Goal: Task Accomplishment & Management: Manage account settings

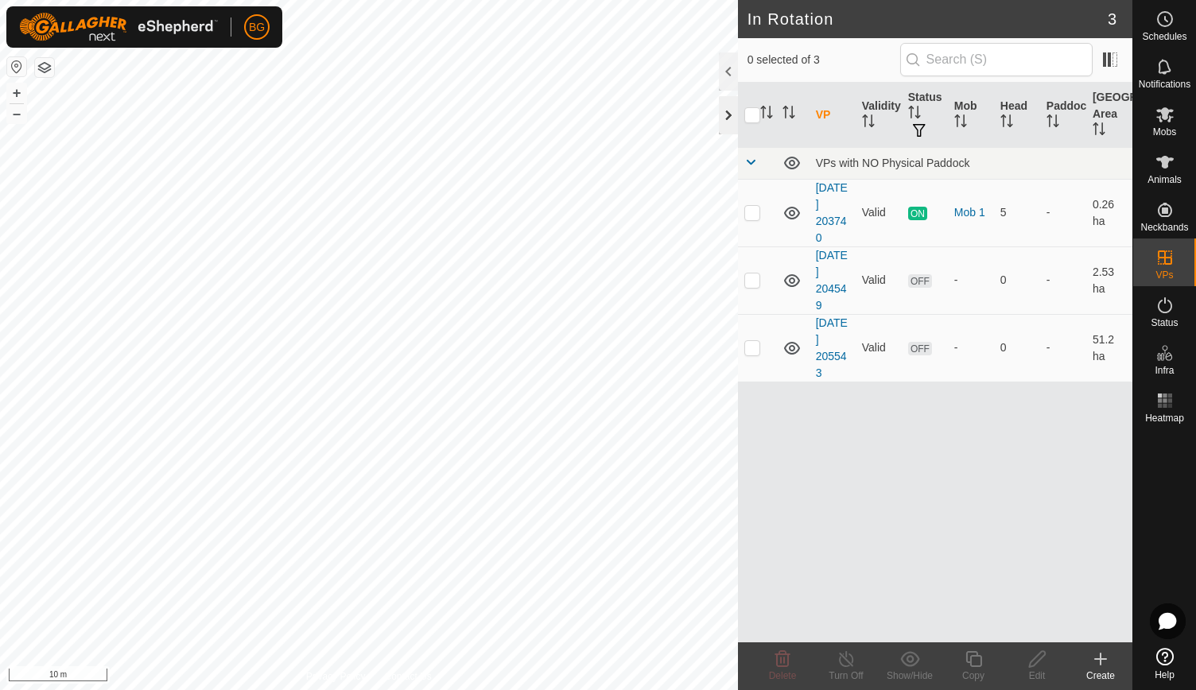
click at [723, 108] on div at bounding box center [728, 115] width 19 height 38
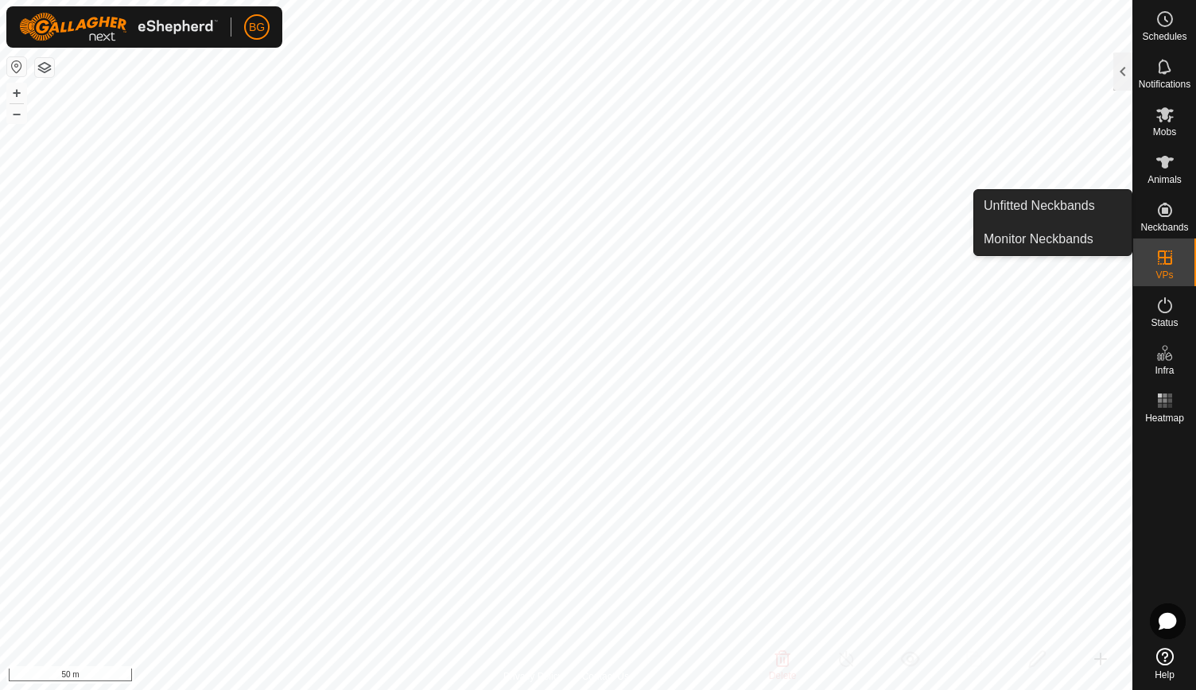
click at [1164, 219] on icon at bounding box center [1164, 209] width 19 height 19
click at [1057, 241] on link "Monitor Neckbands" at bounding box center [1052, 239] width 157 height 32
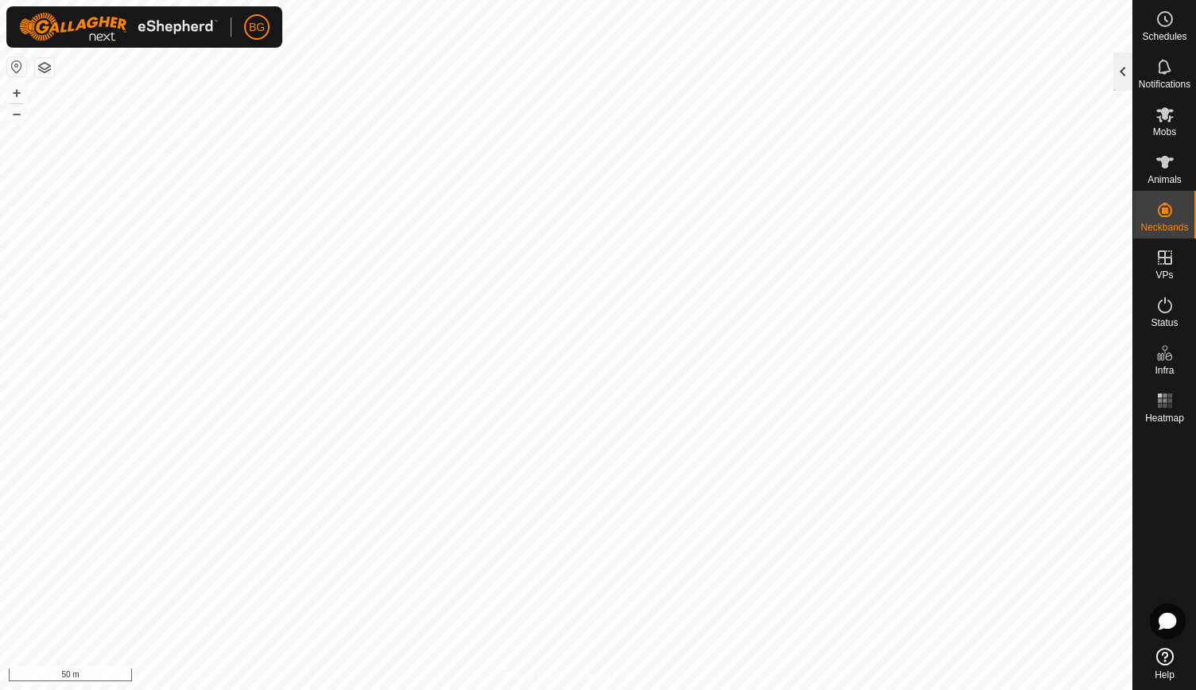
click at [1122, 68] on div at bounding box center [1122, 71] width 19 height 38
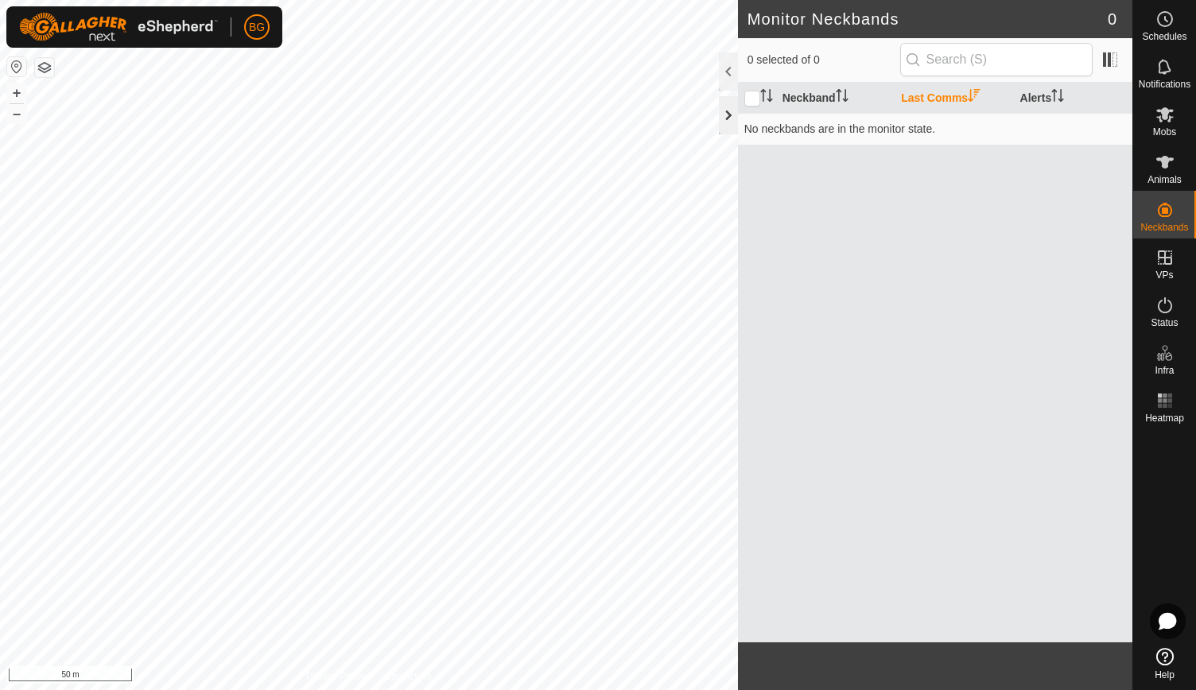
click at [727, 114] on div at bounding box center [728, 115] width 19 height 38
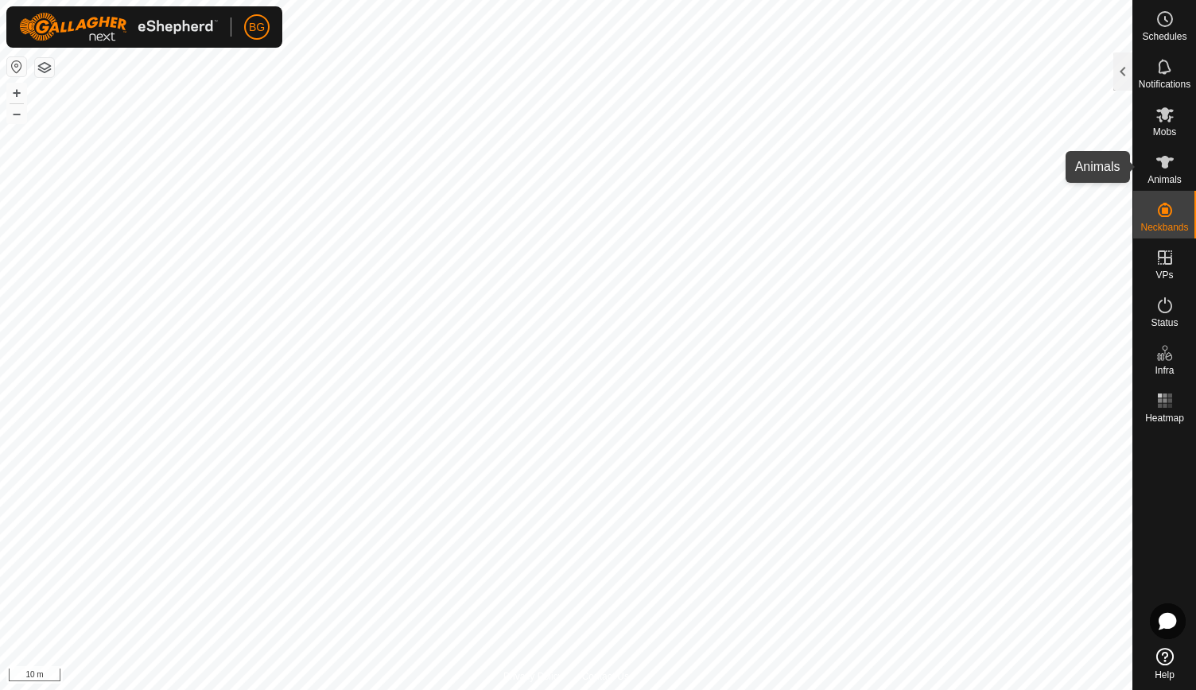
click at [1163, 168] on icon at bounding box center [1164, 162] width 17 height 13
click at [1125, 72] on div at bounding box center [1122, 71] width 19 height 38
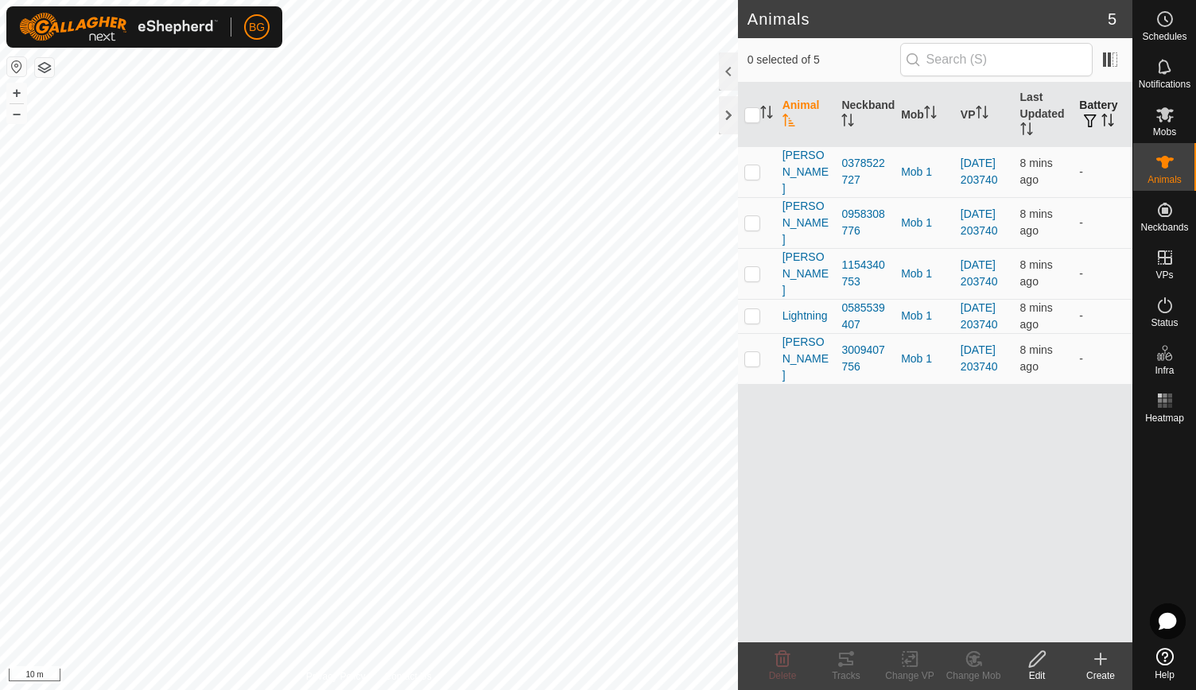
click at [1105, 116] on icon "Activate to sort" at bounding box center [1107, 120] width 13 height 13
click at [749, 169] on p-checkbox at bounding box center [752, 171] width 16 height 13
checkbox input "true"
click at [750, 222] on p-checkbox at bounding box center [752, 222] width 16 height 13
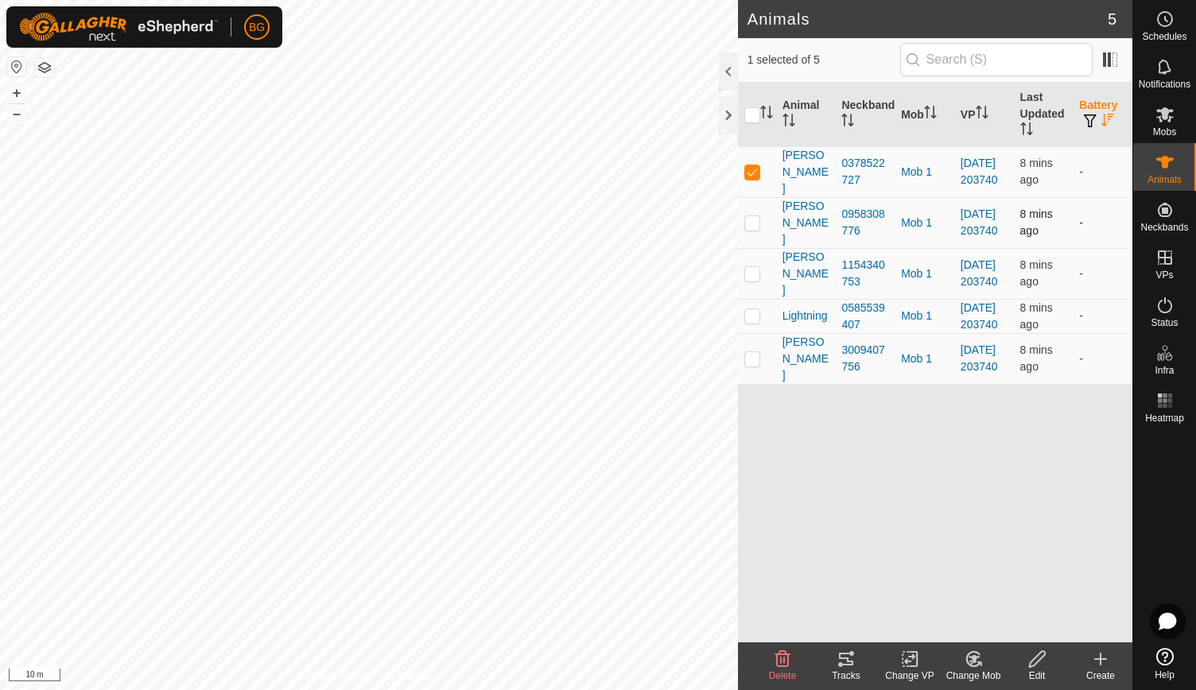
checkbox input "true"
click at [750, 274] on p-checkbox at bounding box center [752, 273] width 16 height 13
checkbox input "true"
click at [749, 322] on p-checkbox at bounding box center [752, 315] width 16 height 13
checkbox input "true"
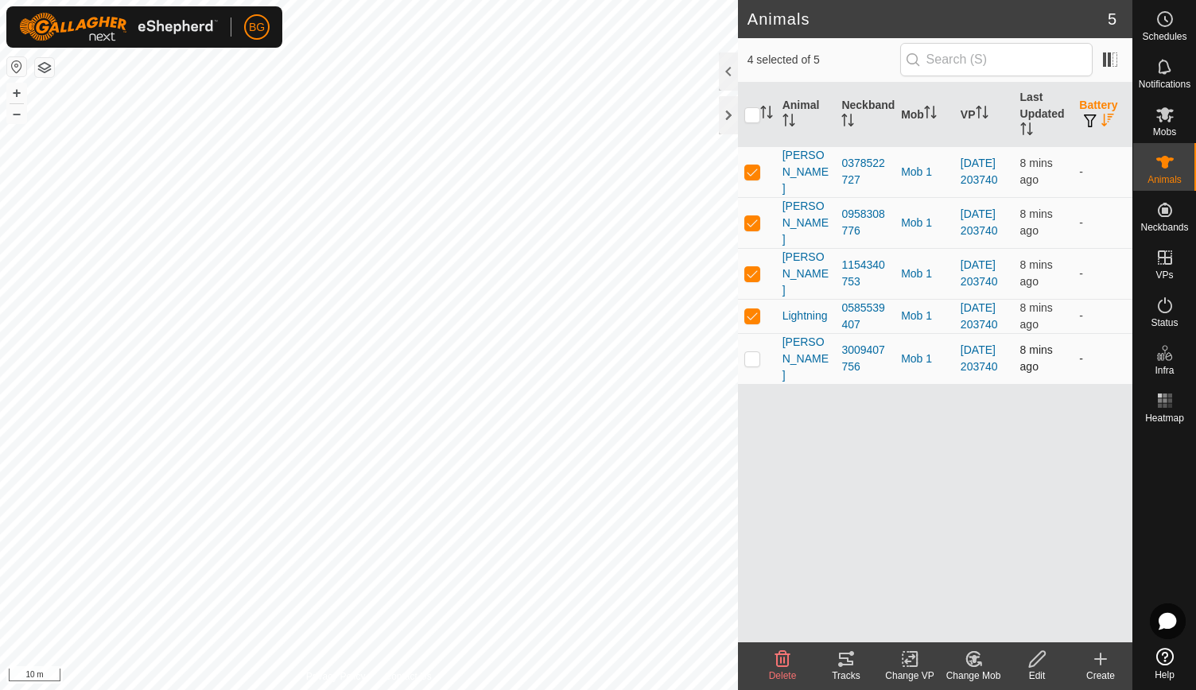
click at [750, 365] on p-checkbox at bounding box center [752, 358] width 16 height 13
checkbox input "true"
click at [750, 365] on p-checkbox at bounding box center [752, 358] width 16 height 13
checkbox input "false"
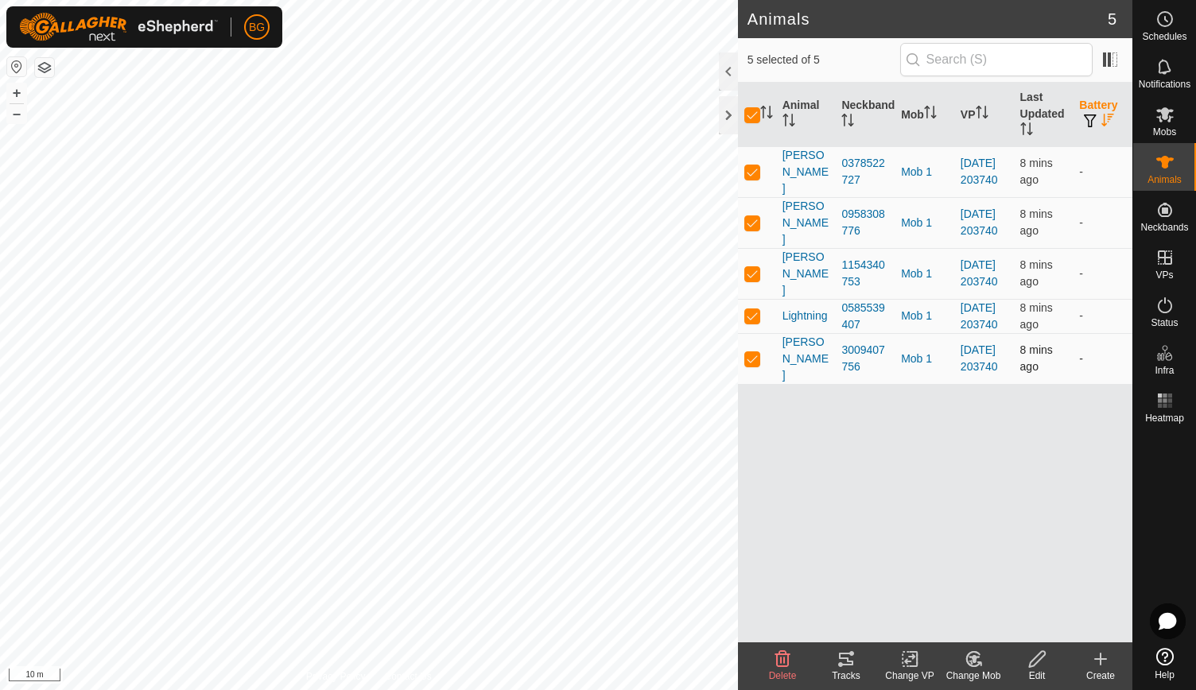
checkbox input "false"
click at [754, 114] on input "checkbox" at bounding box center [752, 115] width 16 height 16
checkbox input "true"
click at [754, 114] on input "checkbox" at bounding box center [752, 115] width 16 height 16
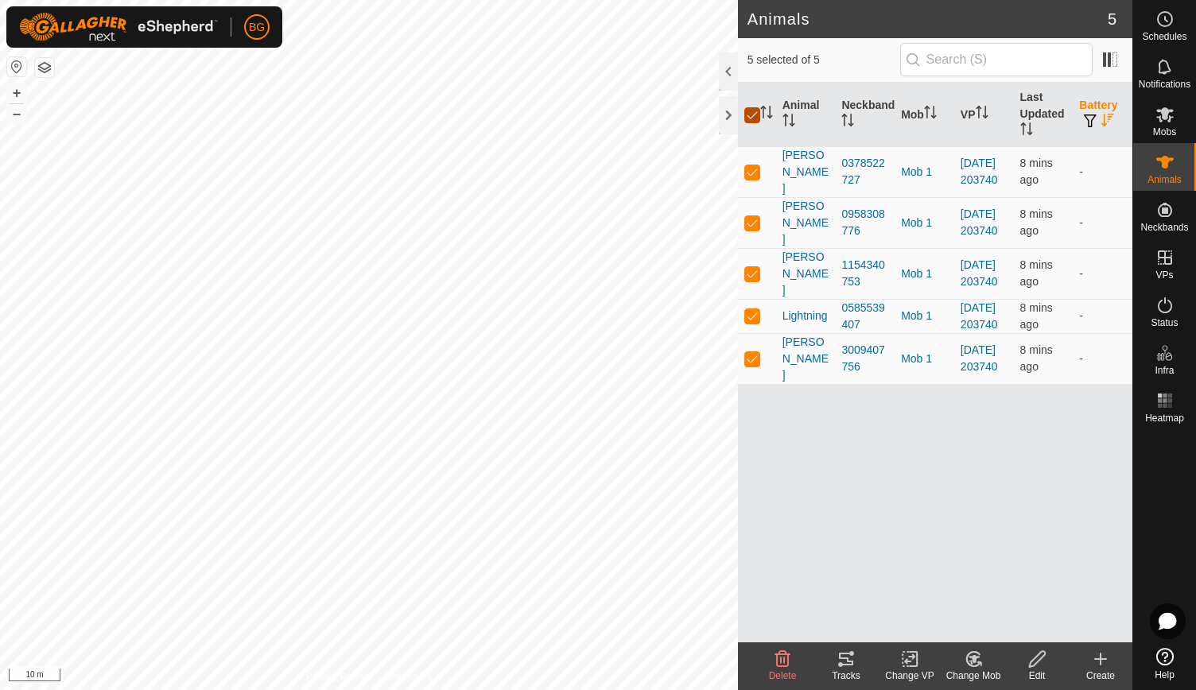
checkbox input "false"
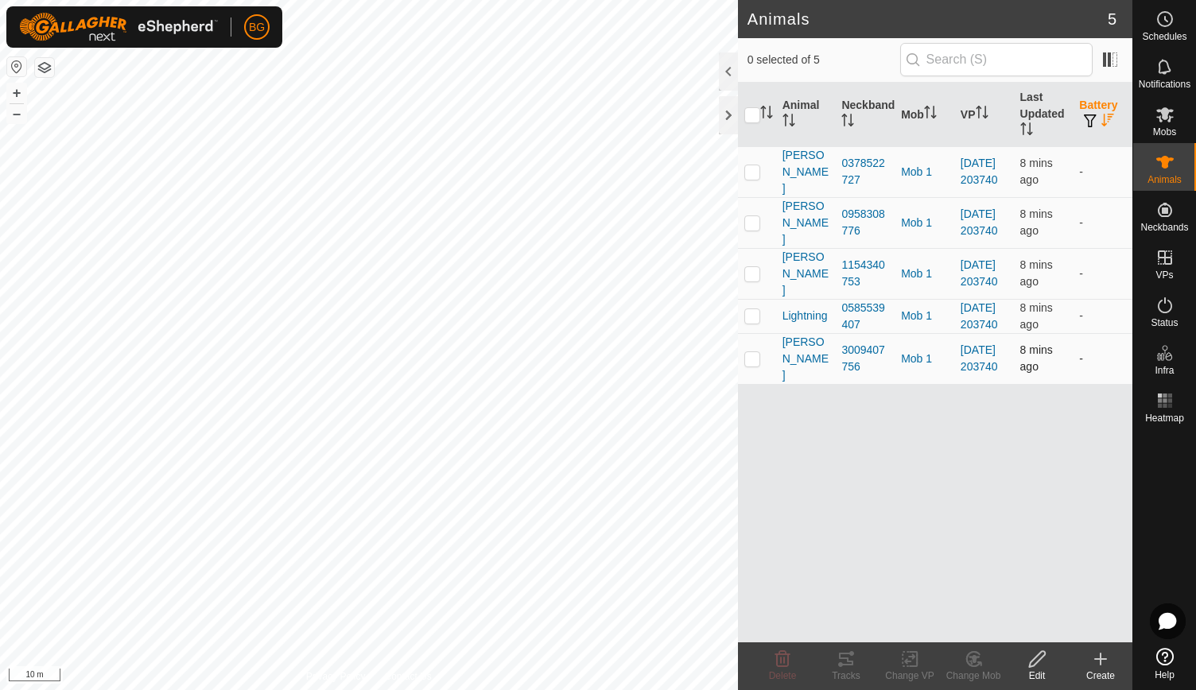
click at [749, 365] on p-checkbox at bounding box center [752, 358] width 16 height 13
click at [748, 365] on p-checkbox at bounding box center [752, 358] width 16 height 13
checkbox input "false"
click at [752, 320] on p-checkbox at bounding box center [752, 315] width 16 height 13
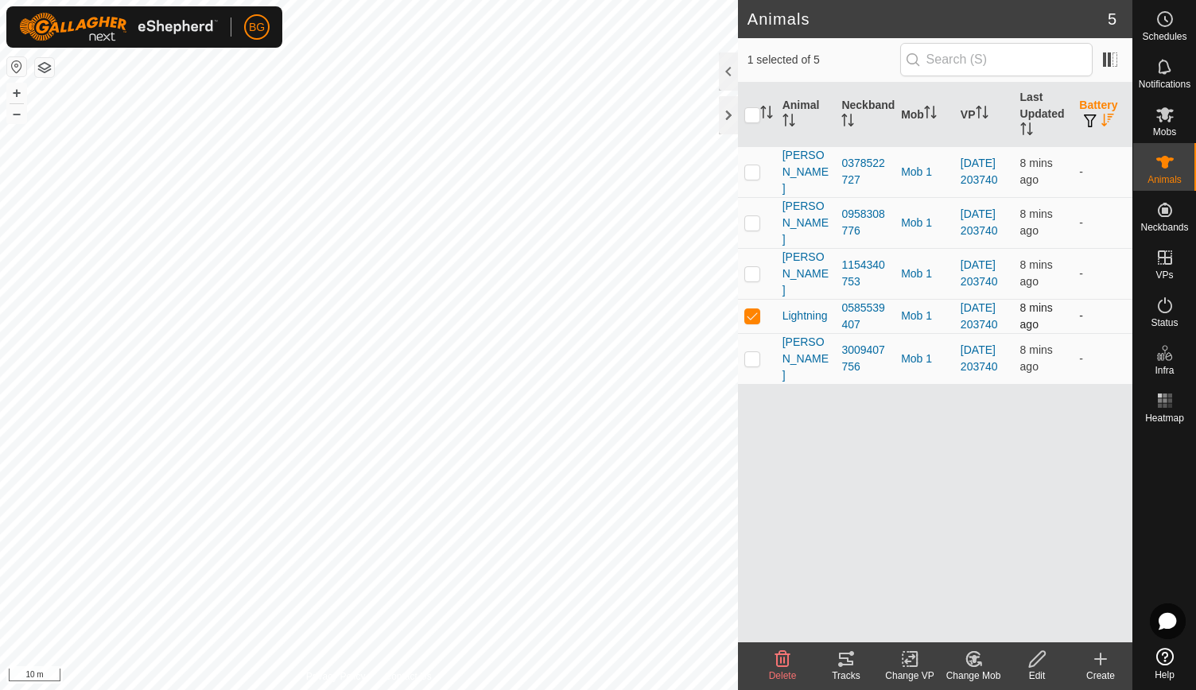
checkbox input "false"
click at [753, 271] on p-checkbox at bounding box center [752, 273] width 16 height 13
checkbox input "false"
click at [757, 219] on p-checkbox at bounding box center [752, 222] width 16 height 13
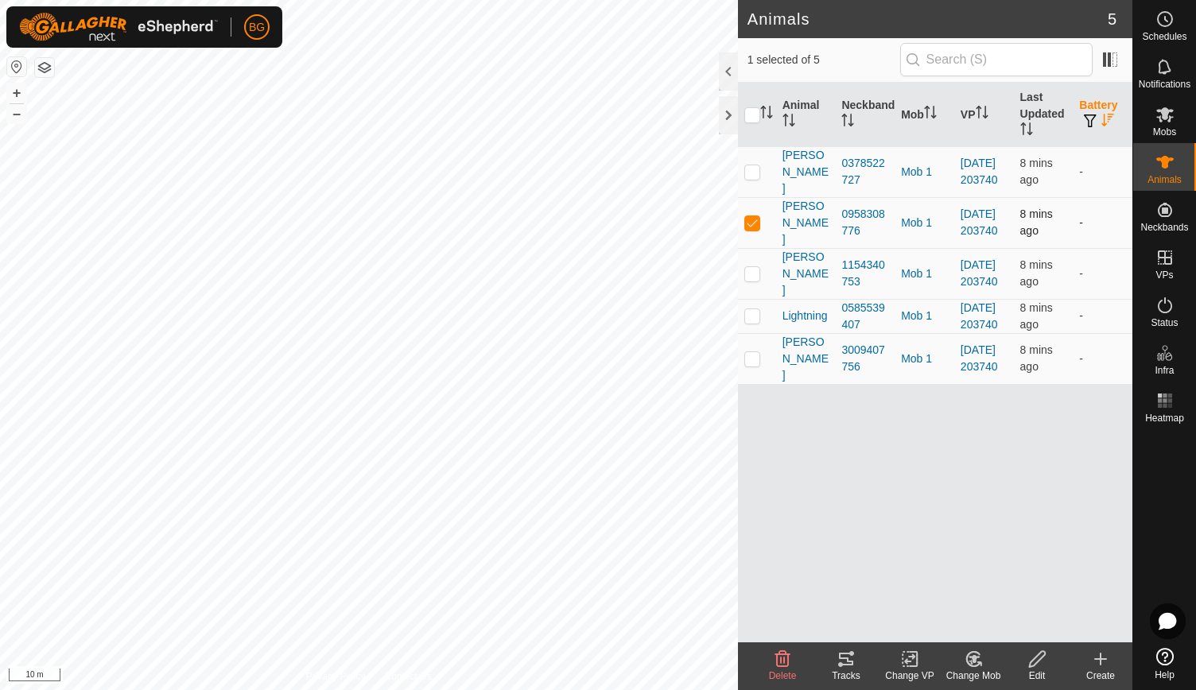
click at [757, 219] on p-checkbox at bounding box center [752, 222] width 16 height 13
checkbox input "false"
click at [756, 173] on p-checkbox at bounding box center [752, 171] width 16 height 13
checkbox input "false"
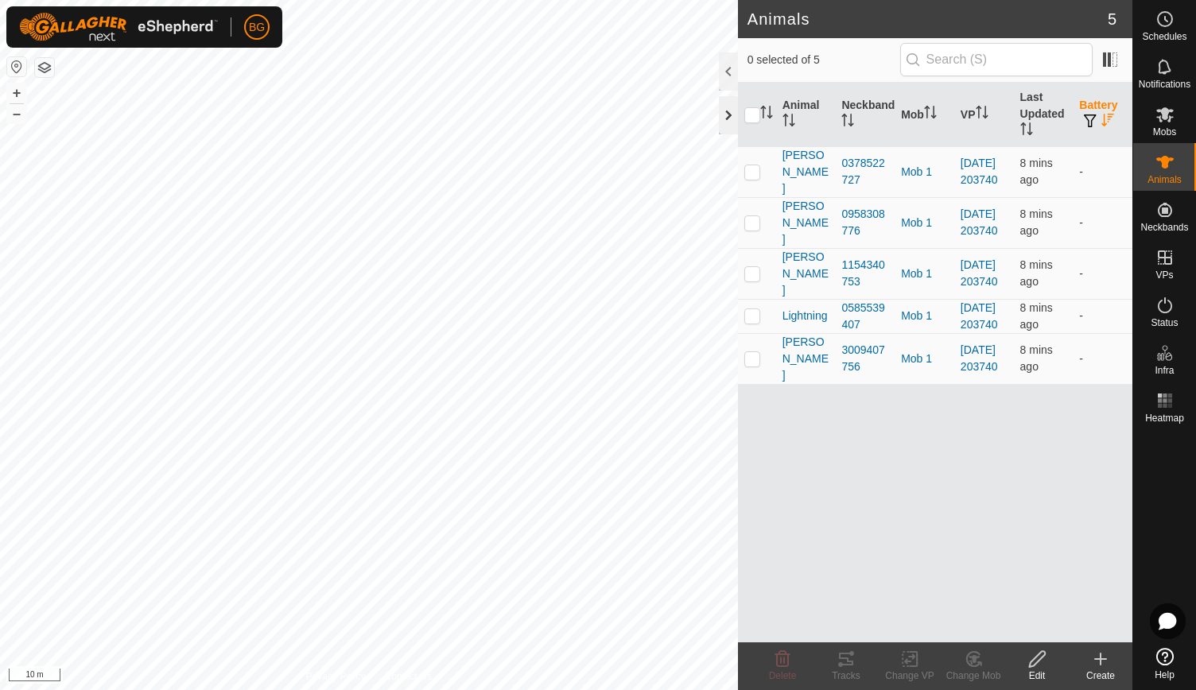
click at [727, 107] on div at bounding box center [728, 115] width 19 height 38
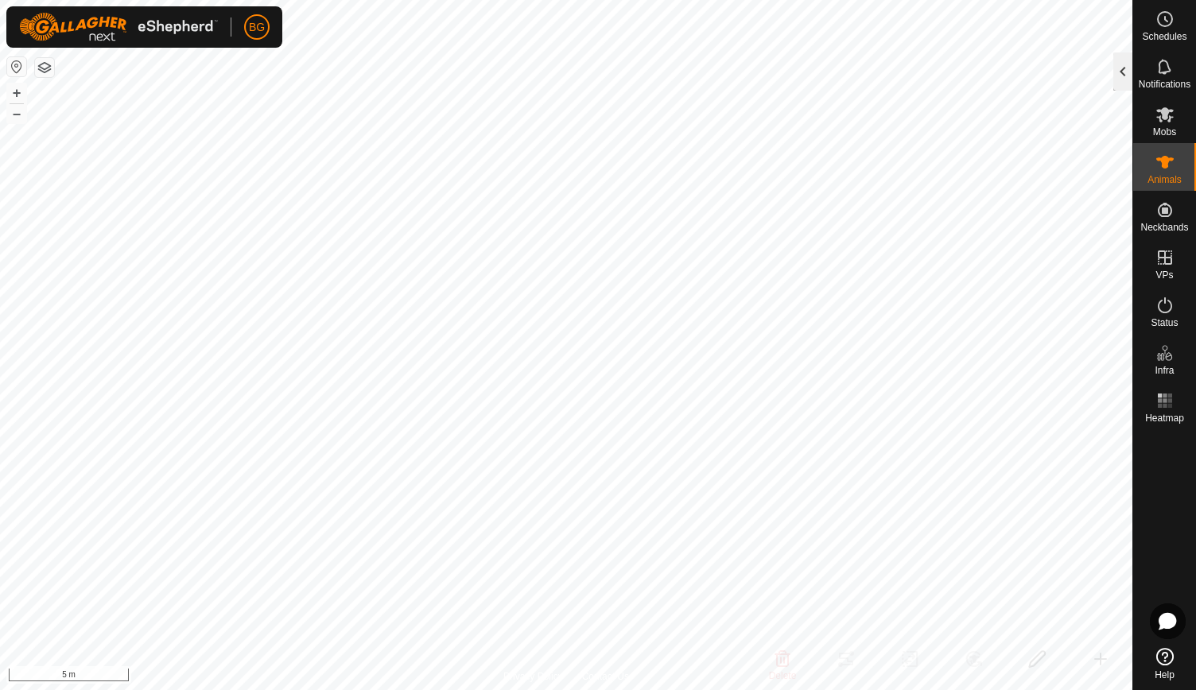
click at [1127, 66] on div at bounding box center [1122, 71] width 19 height 38
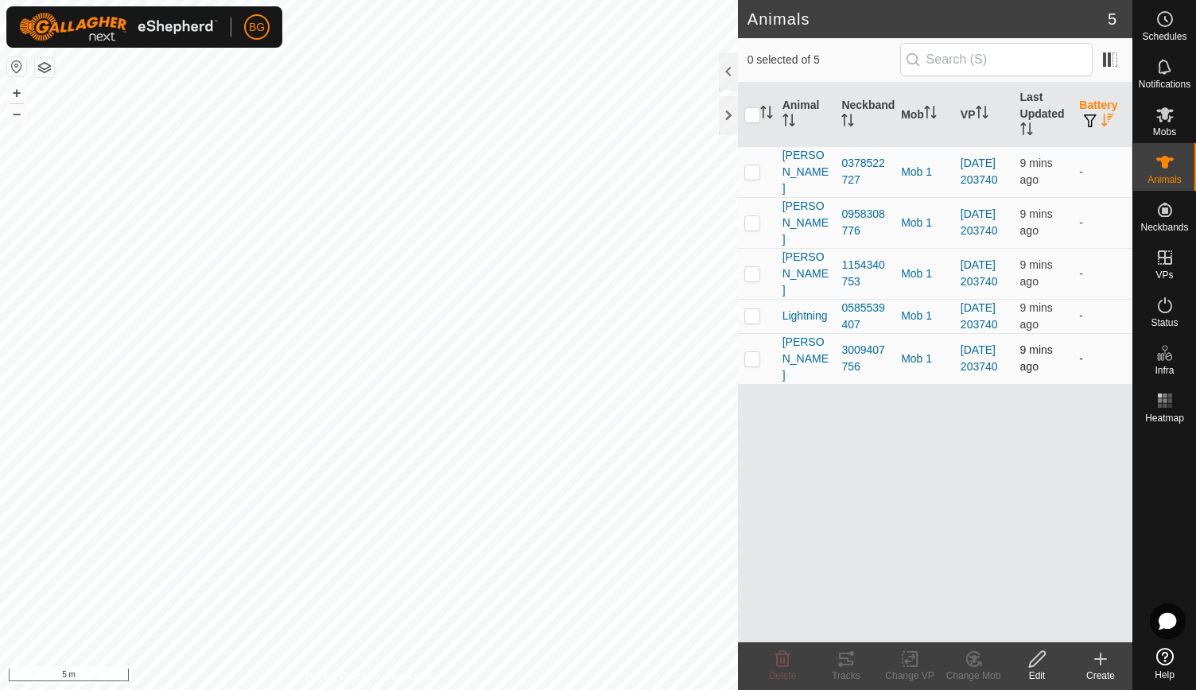
click at [750, 365] on p-checkbox at bounding box center [752, 358] width 16 height 13
checkbox input "false"
click at [752, 322] on p-checkbox at bounding box center [752, 315] width 16 height 13
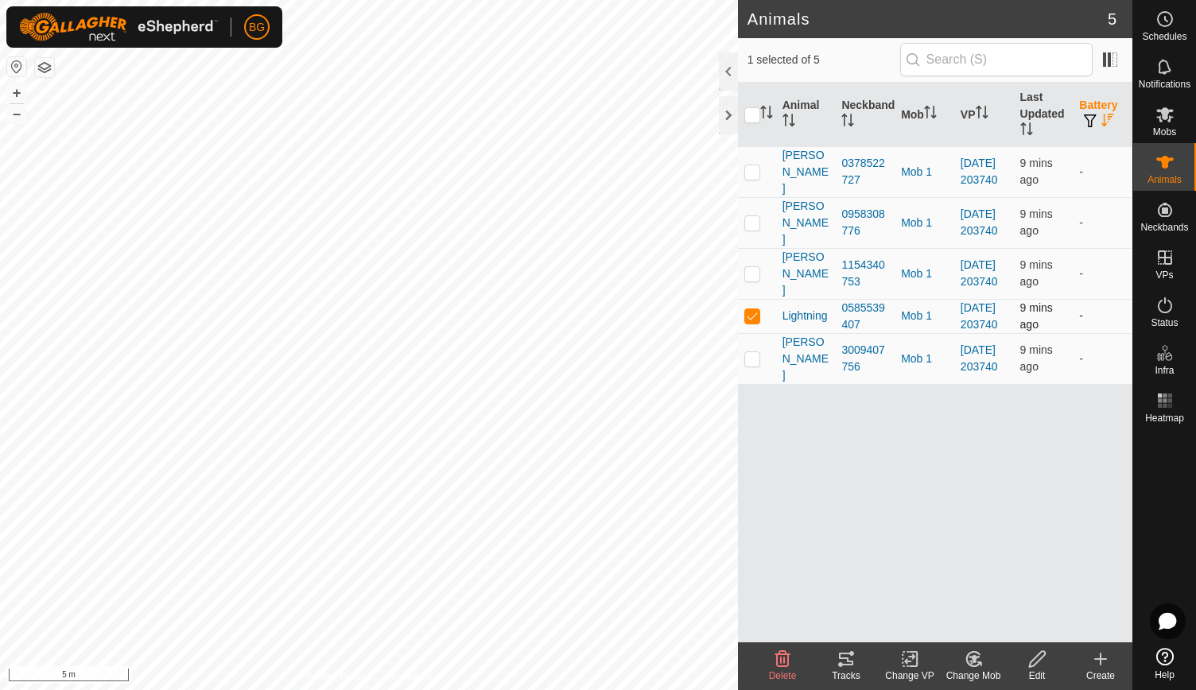
checkbox input "false"
click at [747, 274] on p-checkbox at bounding box center [752, 273] width 16 height 13
checkbox input "false"
click at [730, 111] on div at bounding box center [728, 115] width 19 height 38
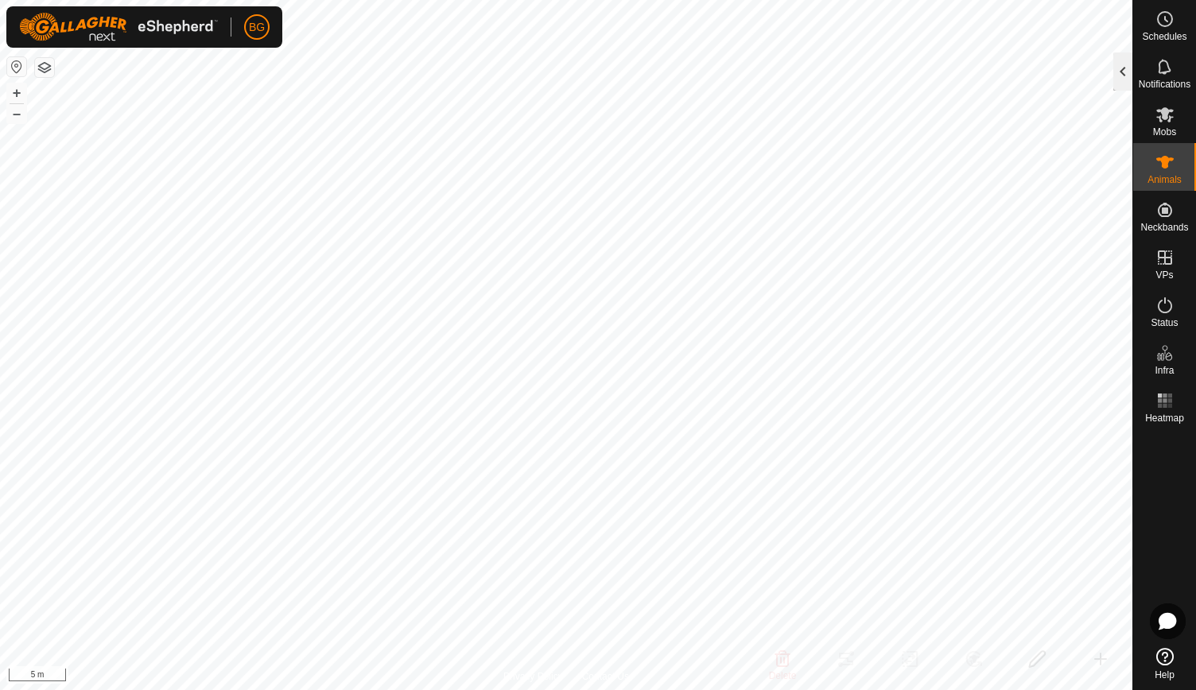
click at [1125, 70] on div at bounding box center [1122, 71] width 19 height 38
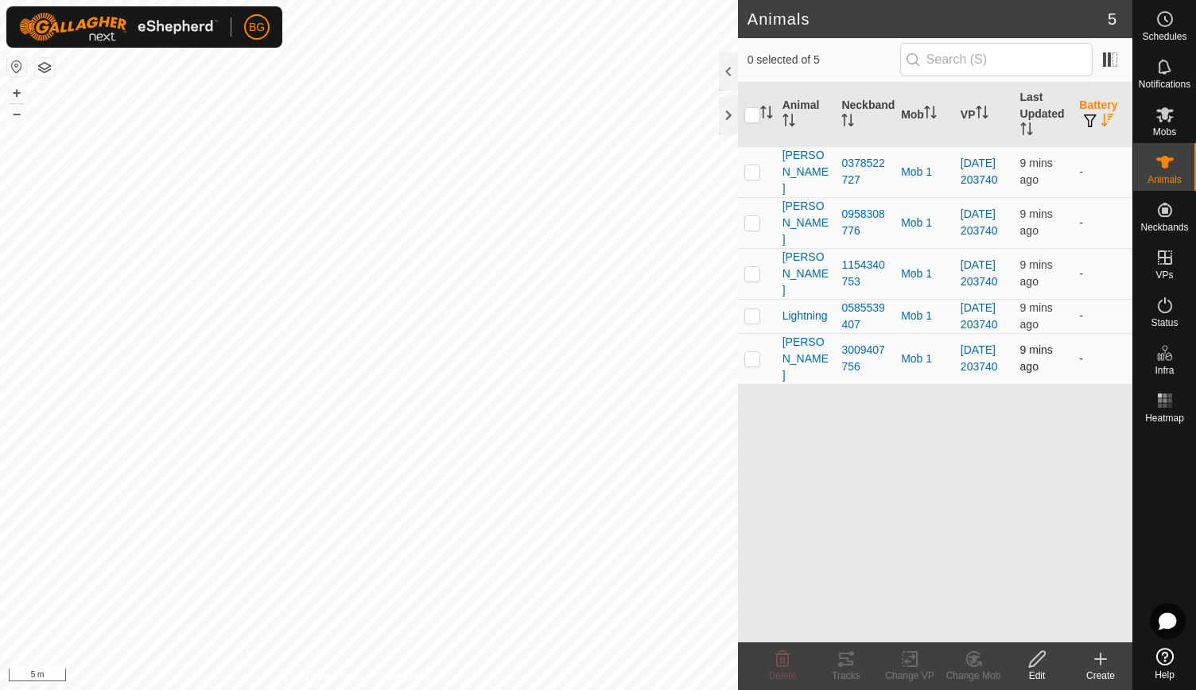
click at [754, 365] on p-checkbox at bounding box center [752, 358] width 16 height 13
checkbox input "true"
click at [754, 322] on p-checkbox at bounding box center [752, 315] width 16 height 13
checkbox input "true"
click at [752, 275] on p-checkbox at bounding box center [752, 273] width 16 height 13
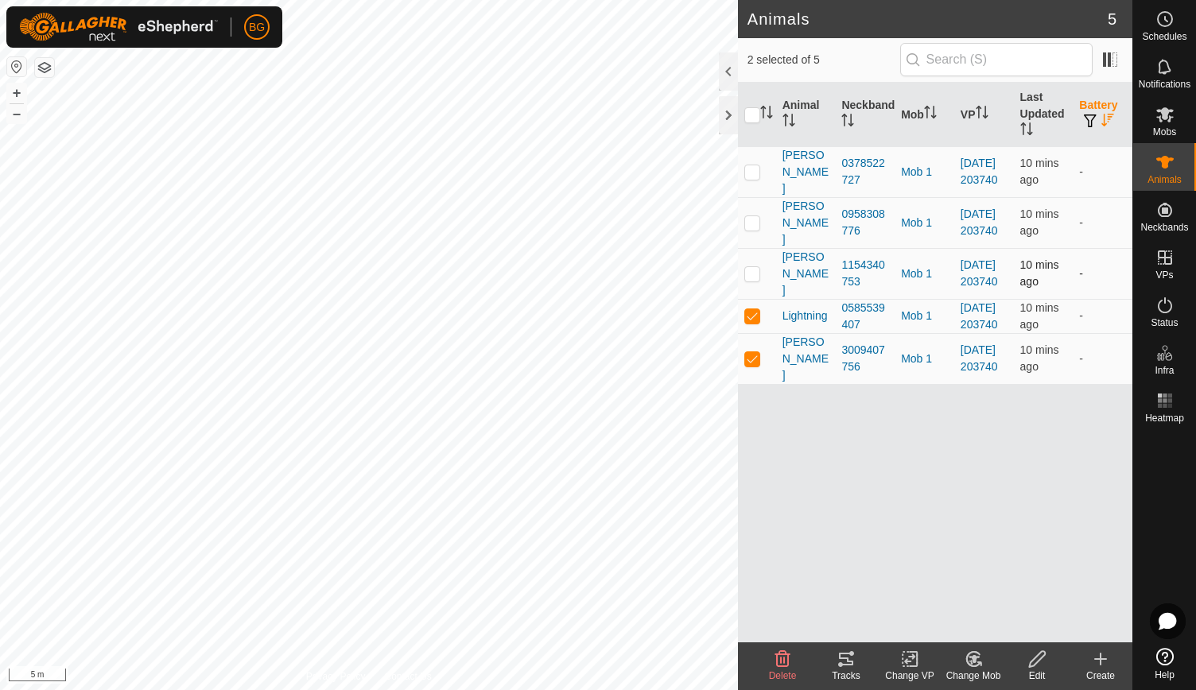
checkbox input "true"
click at [756, 220] on p-checkbox at bounding box center [752, 222] width 16 height 13
checkbox input "true"
click at [754, 169] on p-checkbox at bounding box center [752, 171] width 16 height 13
checkbox input "true"
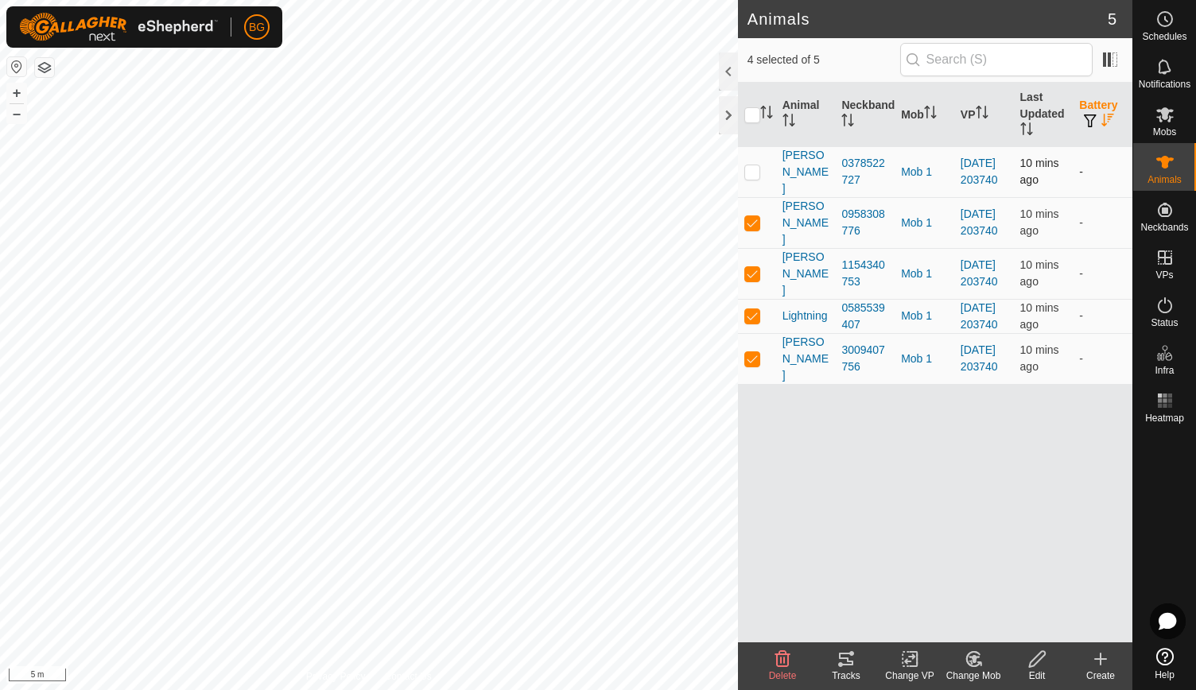
checkbox input "true"
click at [754, 169] on p-checkbox at bounding box center [752, 171] width 16 height 13
checkbox input "false"
click at [754, 117] on input "checkbox" at bounding box center [752, 115] width 16 height 16
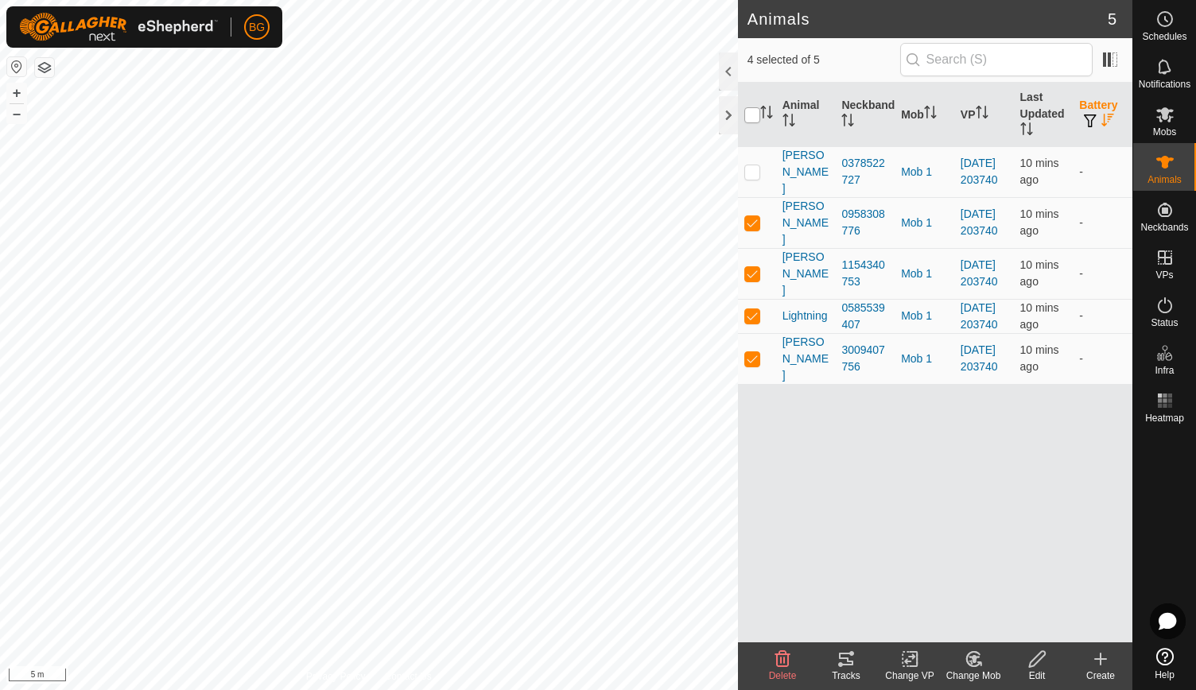
checkbox input "true"
click at [754, 117] on input "checkbox" at bounding box center [752, 115] width 16 height 16
checkbox input "false"
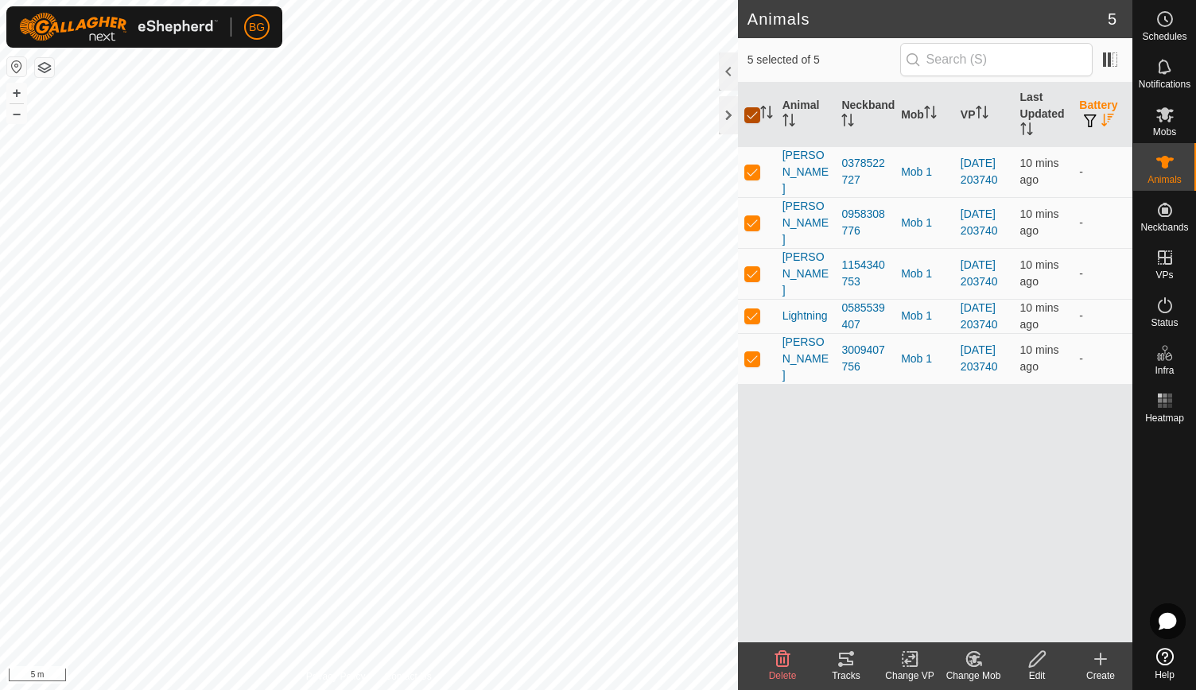
checkbox input "false"
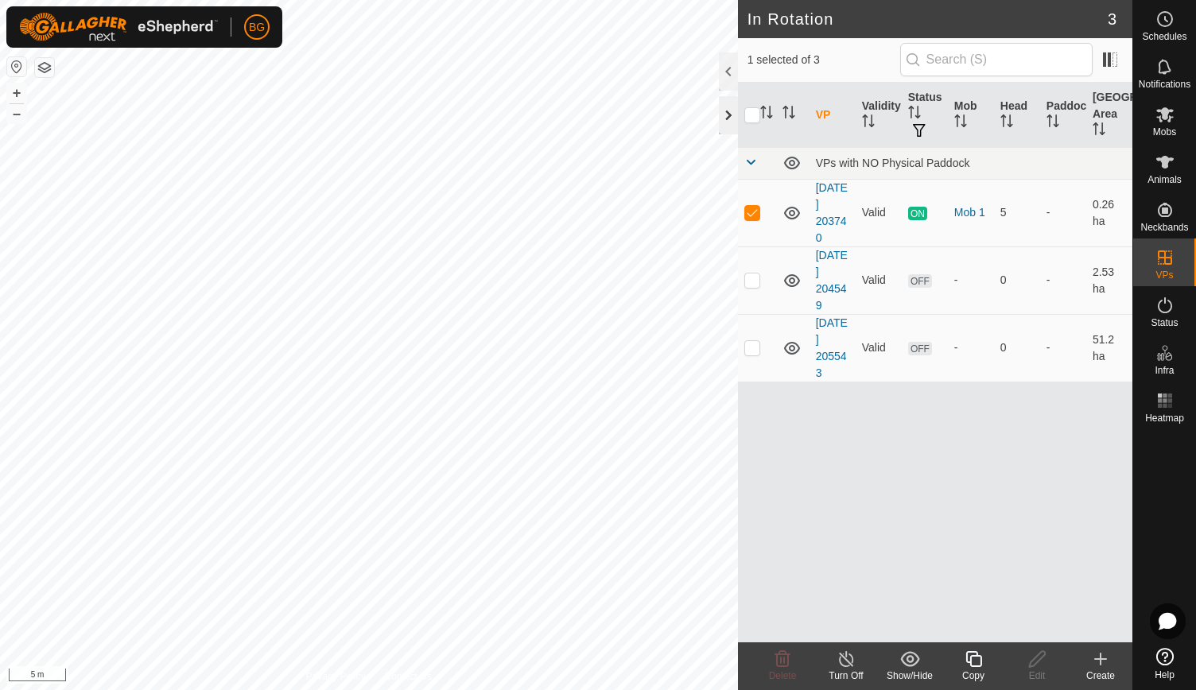
click at [727, 111] on div at bounding box center [728, 115] width 19 height 38
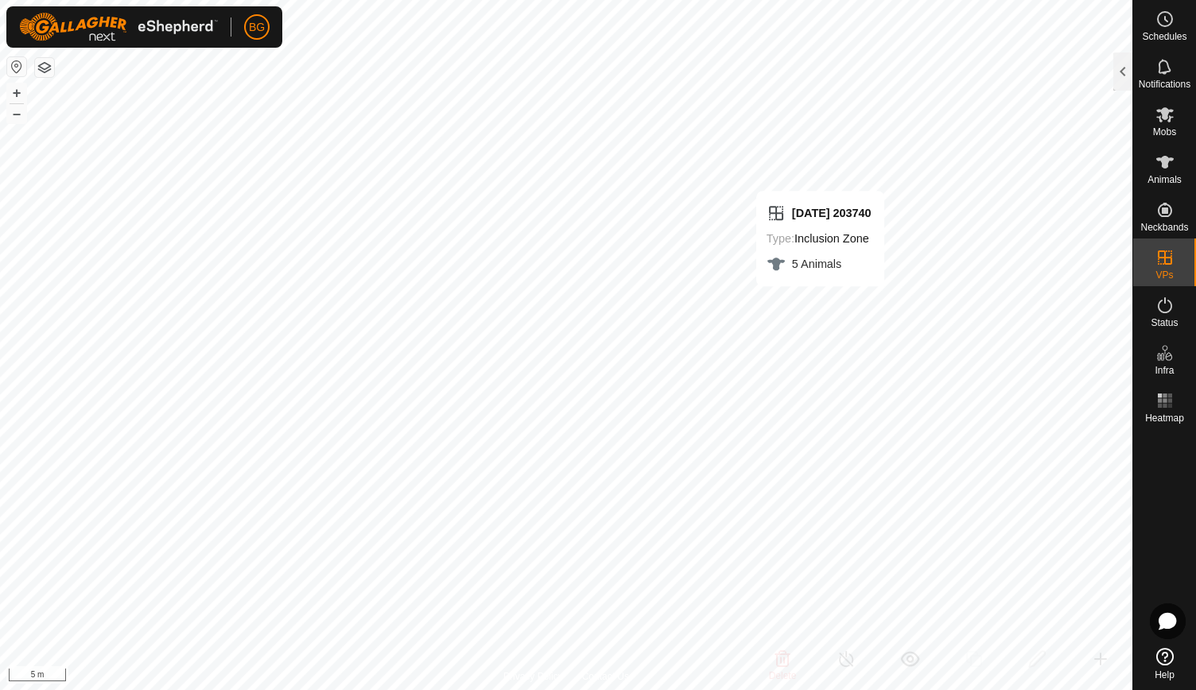
checkbox input "false"
click at [1122, 66] on div at bounding box center [1122, 71] width 19 height 38
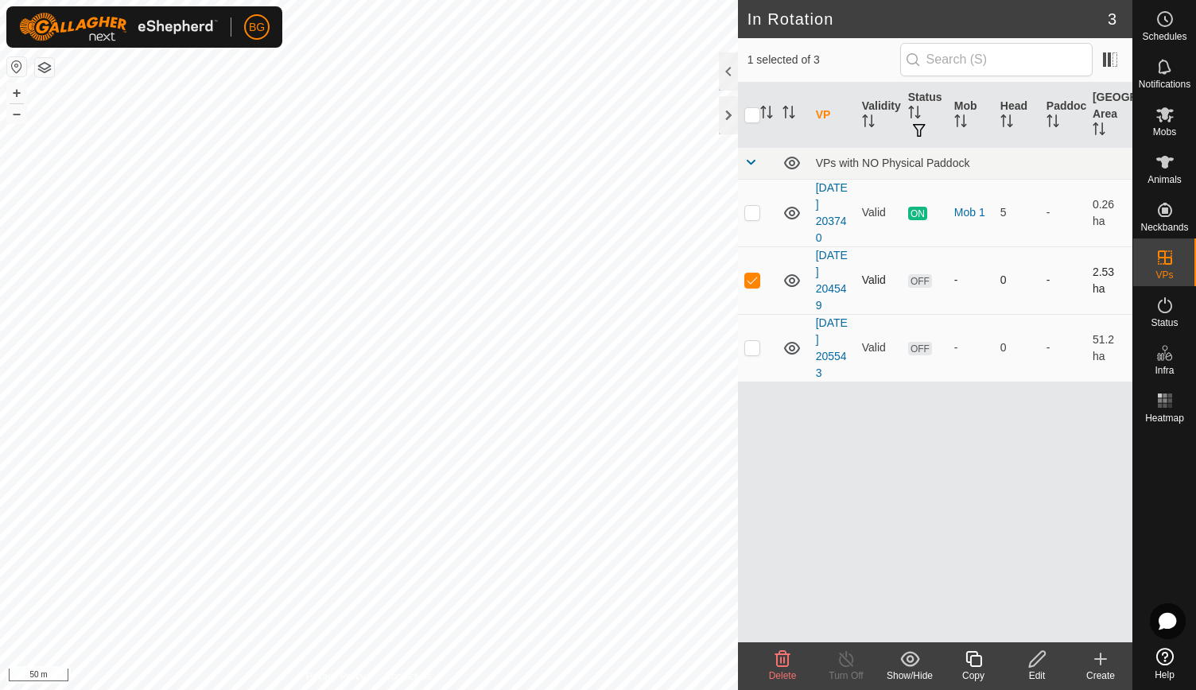
click at [755, 281] on p-checkbox at bounding box center [752, 279] width 16 height 13
checkbox input "false"
checkbox input "true"
checkbox input "false"
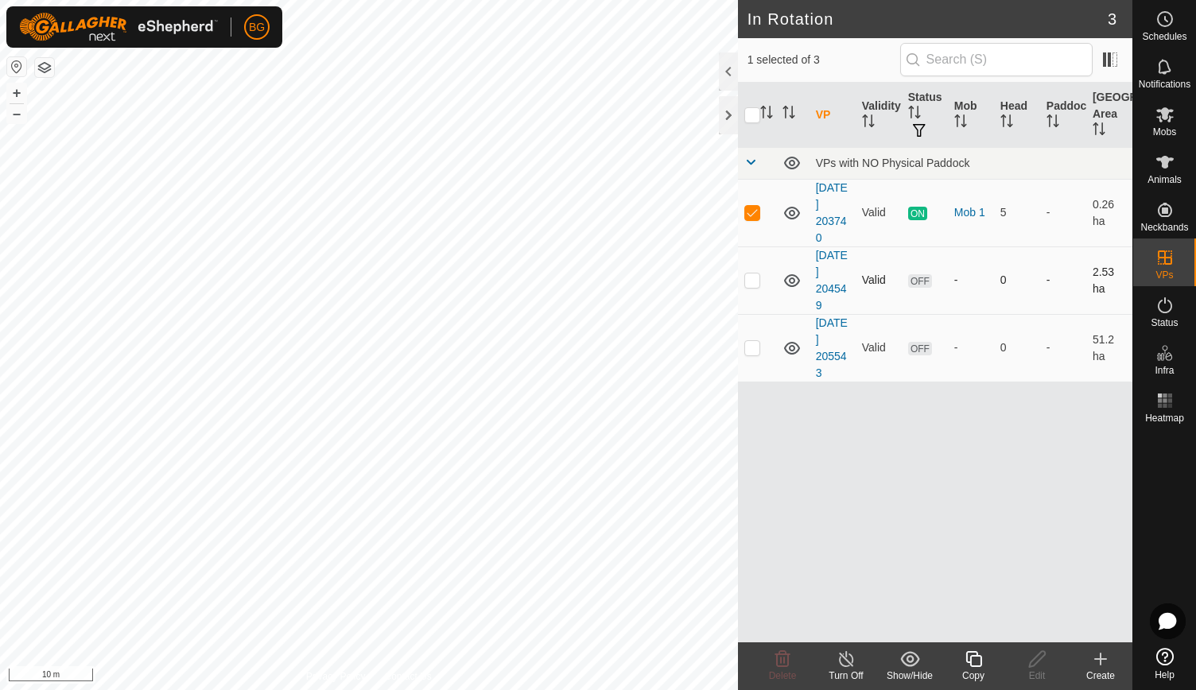
checkbox input "false"
click at [970, 19] on h2 "In Rotation" at bounding box center [927, 19] width 360 height 19
click at [726, 112] on div at bounding box center [728, 115] width 19 height 38
